Goal: Task Accomplishment & Management: Manage account settings

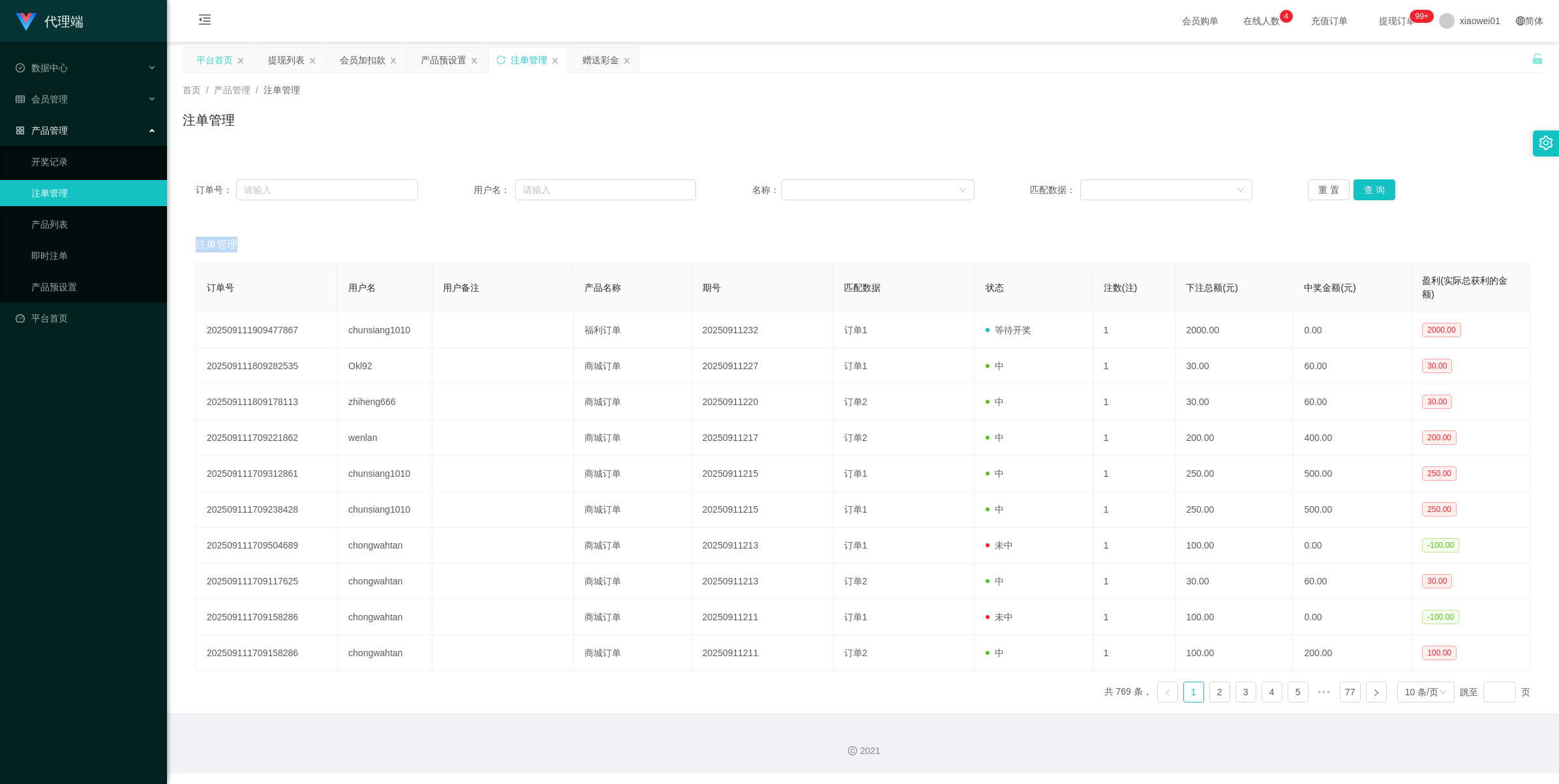
click at [221, 65] on div "平台首页" at bounding box center [214, 60] width 36 height 25
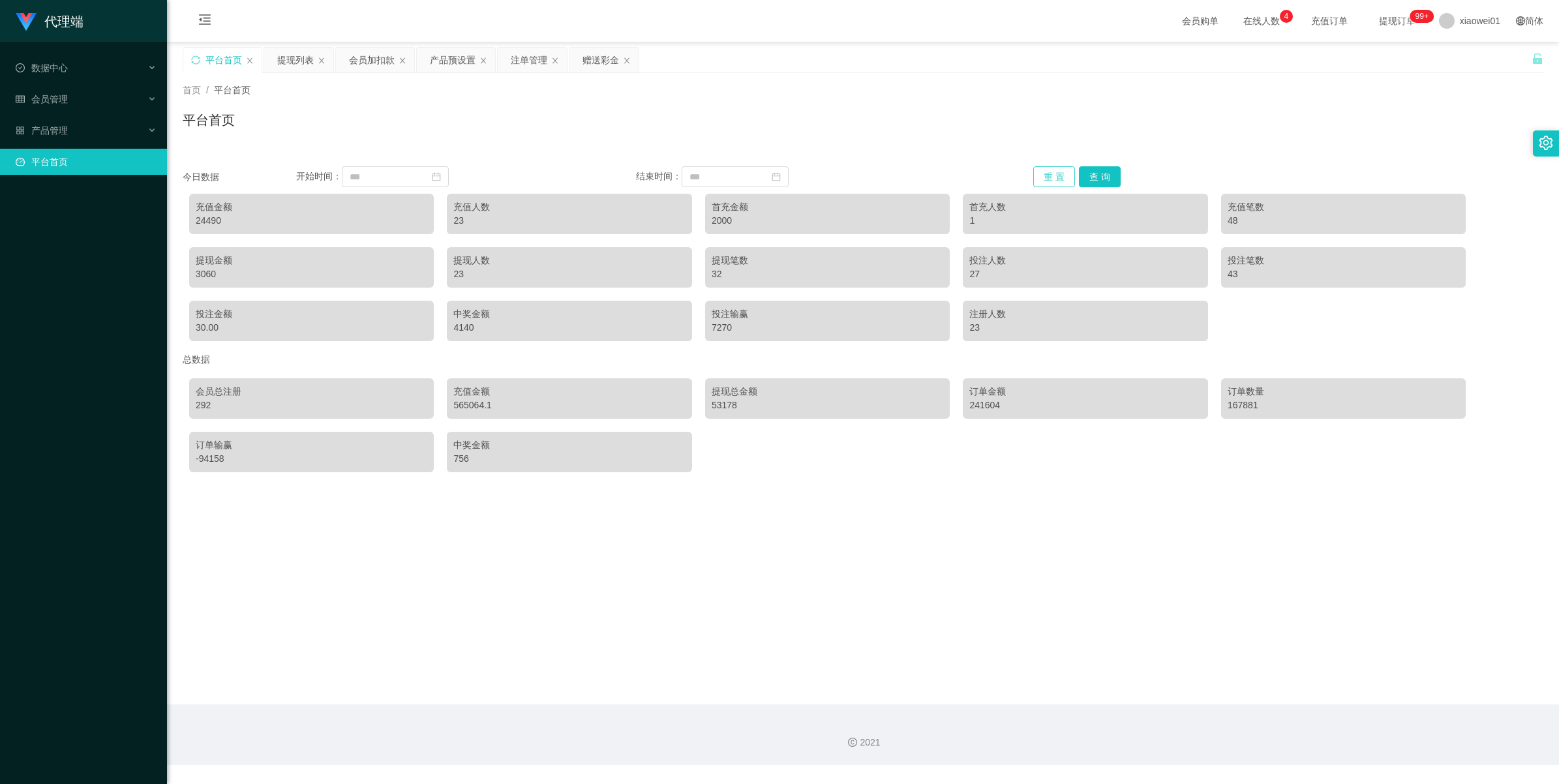
click at [1058, 176] on button "重 置" at bounding box center [1053, 177] width 41 height 21
click at [1459, 19] on span "xiaowei01" at bounding box center [1480, 20] width 41 height 41
click at [1452, 52] on span "退出登录" at bounding box center [1458, 57] width 36 height 11
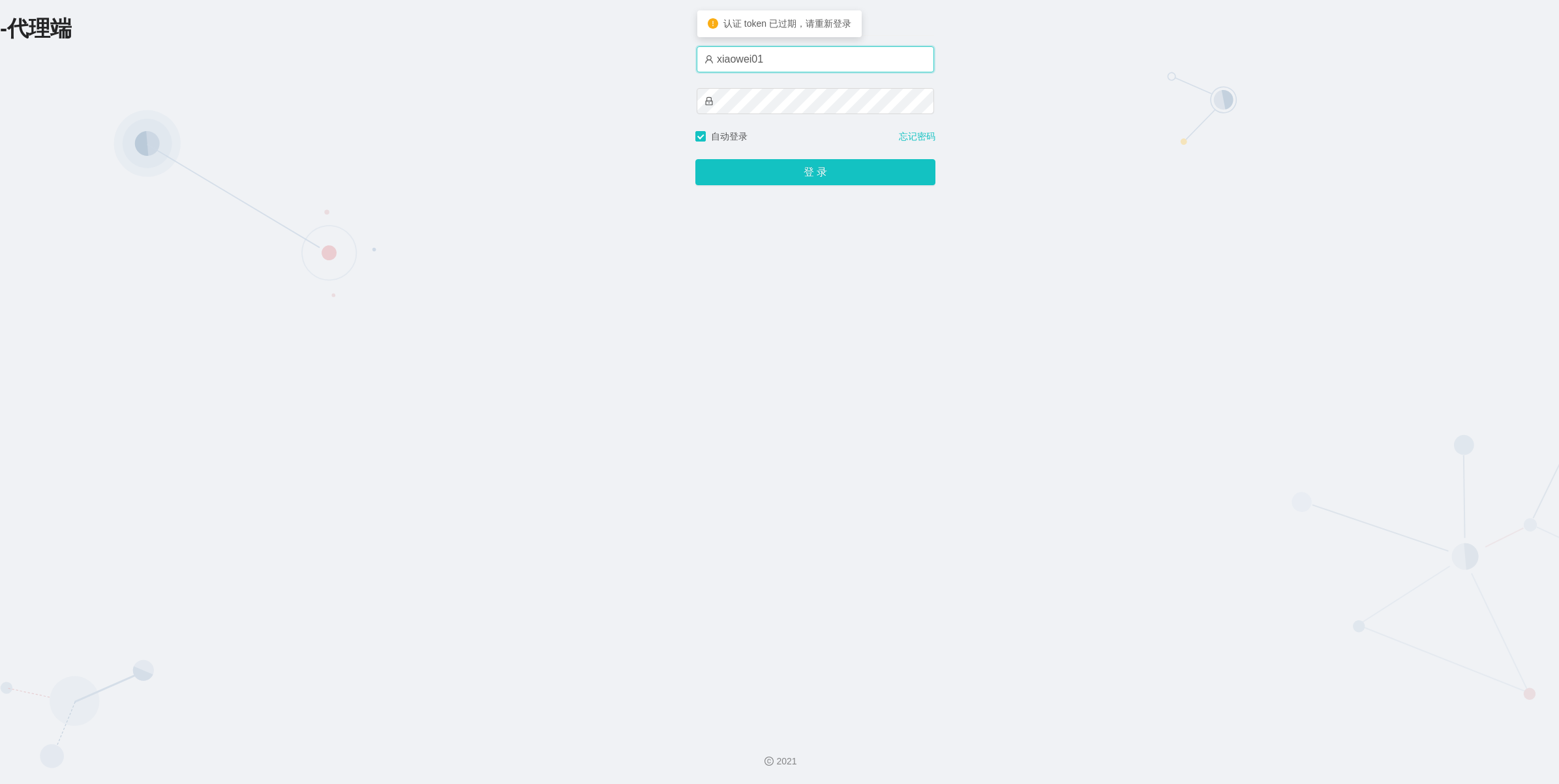
drag, startPoint x: 855, startPoint y: 56, endPoint x: 849, endPoint y: 66, distance: 11.7
click at [855, 56] on input "xiaowei01" at bounding box center [815, 59] width 237 height 26
type input "xiaowei02"
click at [816, 173] on button "登 录" at bounding box center [815, 172] width 240 height 26
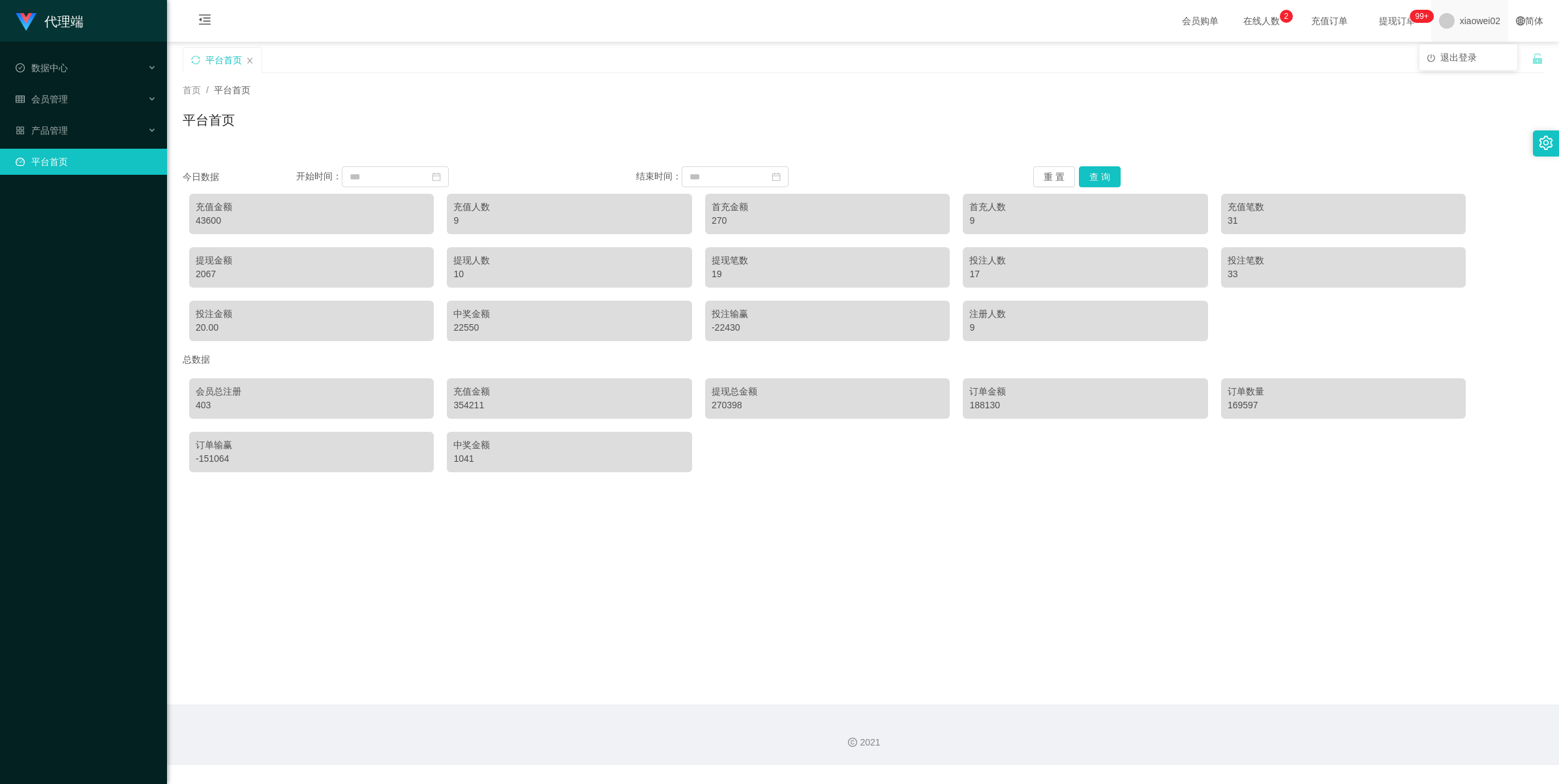
click at [1444, 23] on div "xiaowei02" at bounding box center [1469, 20] width 77 height 41
click at [1453, 57] on span "退出登录" at bounding box center [1458, 57] width 36 height 11
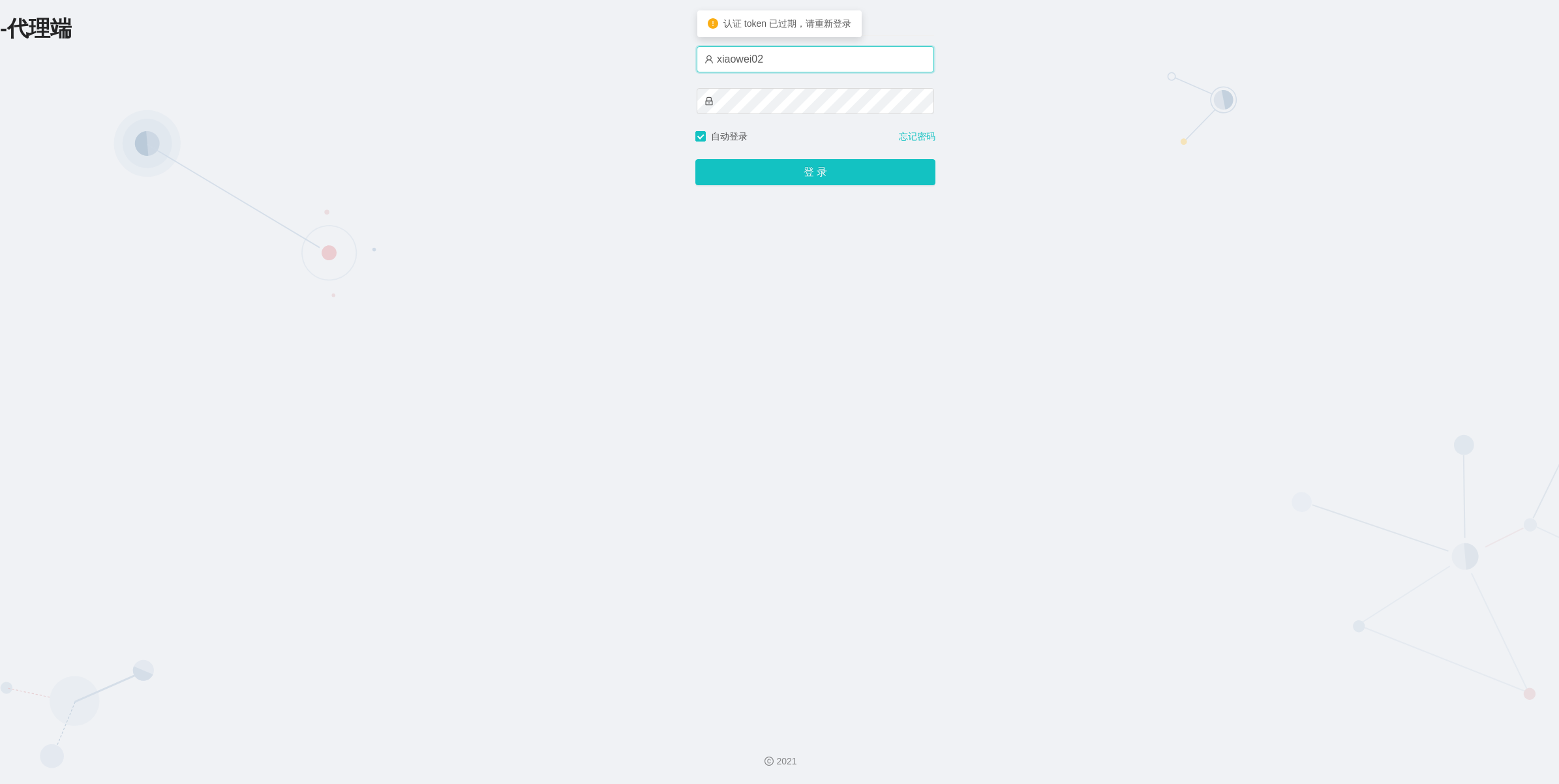
click at [777, 61] on input "xiaowei02" at bounding box center [815, 59] width 237 height 26
type input "xiaowei03"
click at [792, 173] on button "登 录" at bounding box center [815, 172] width 240 height 26
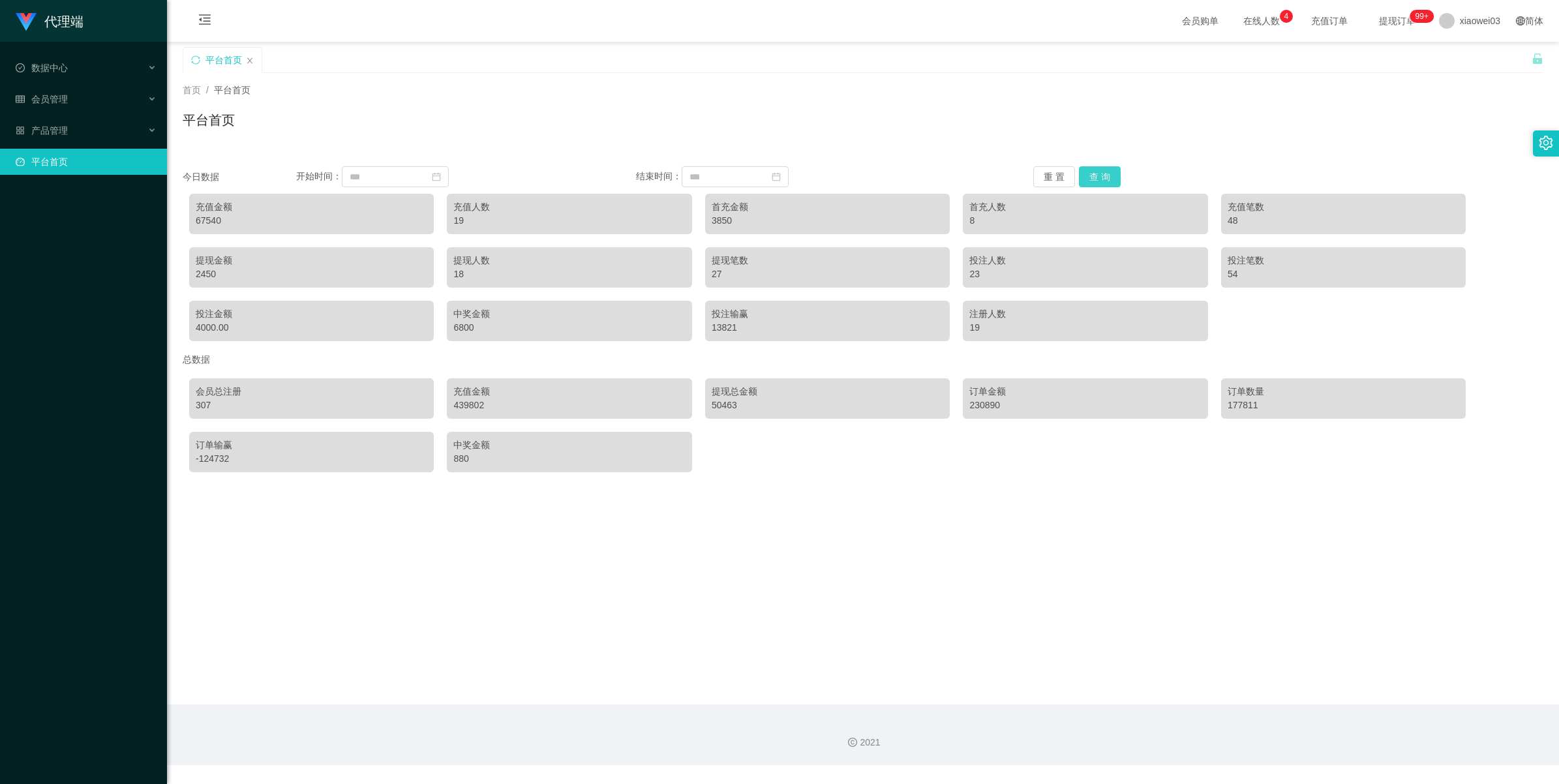
click at [1084, 181] on button "查 询" at bounding box center [1099, 177] width 41 height 21
click at [1045, 183] on button "重 置" at bounding box center [1053, 177] width 41 height 21
click at [1105, 176] on button "查 询" at bounding box center [1099, 177] width 41 height 21
